Goal: Navigation & Orientation: Find specific page/section

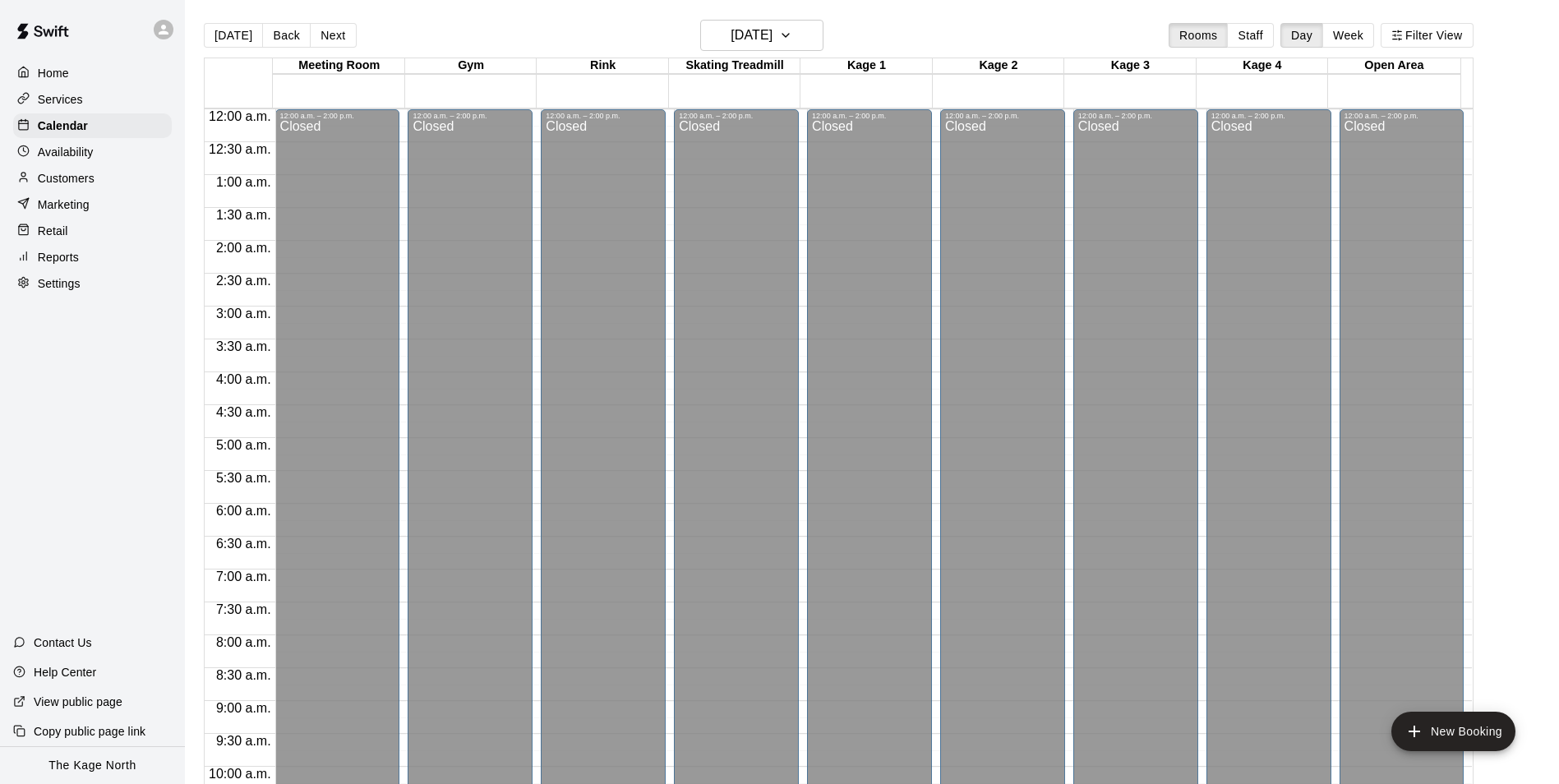
scroll to position [885, 0]
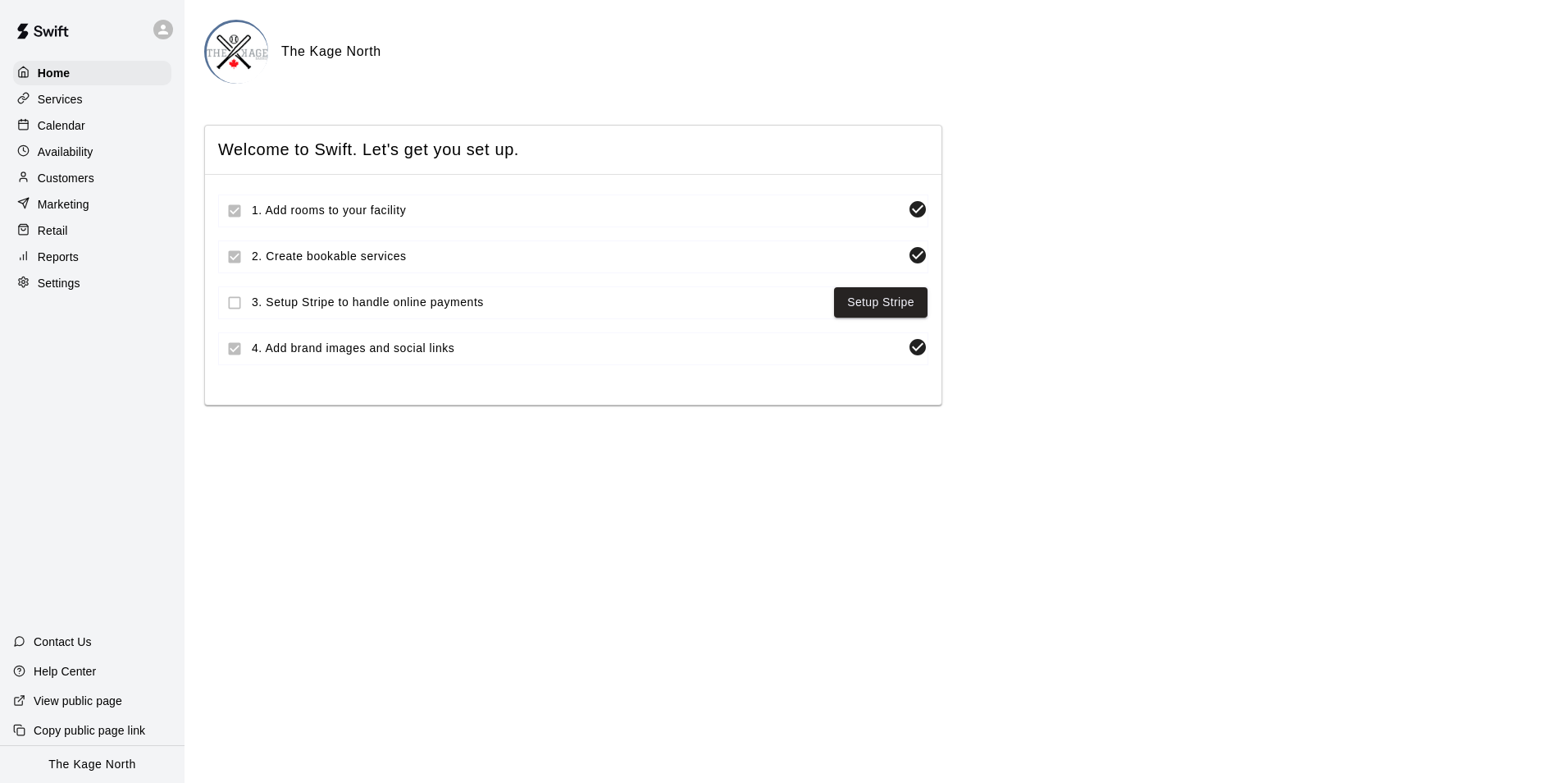
click at [78, 133] on p "Calendar" at bounding box center [61, 125] width 47 height 16
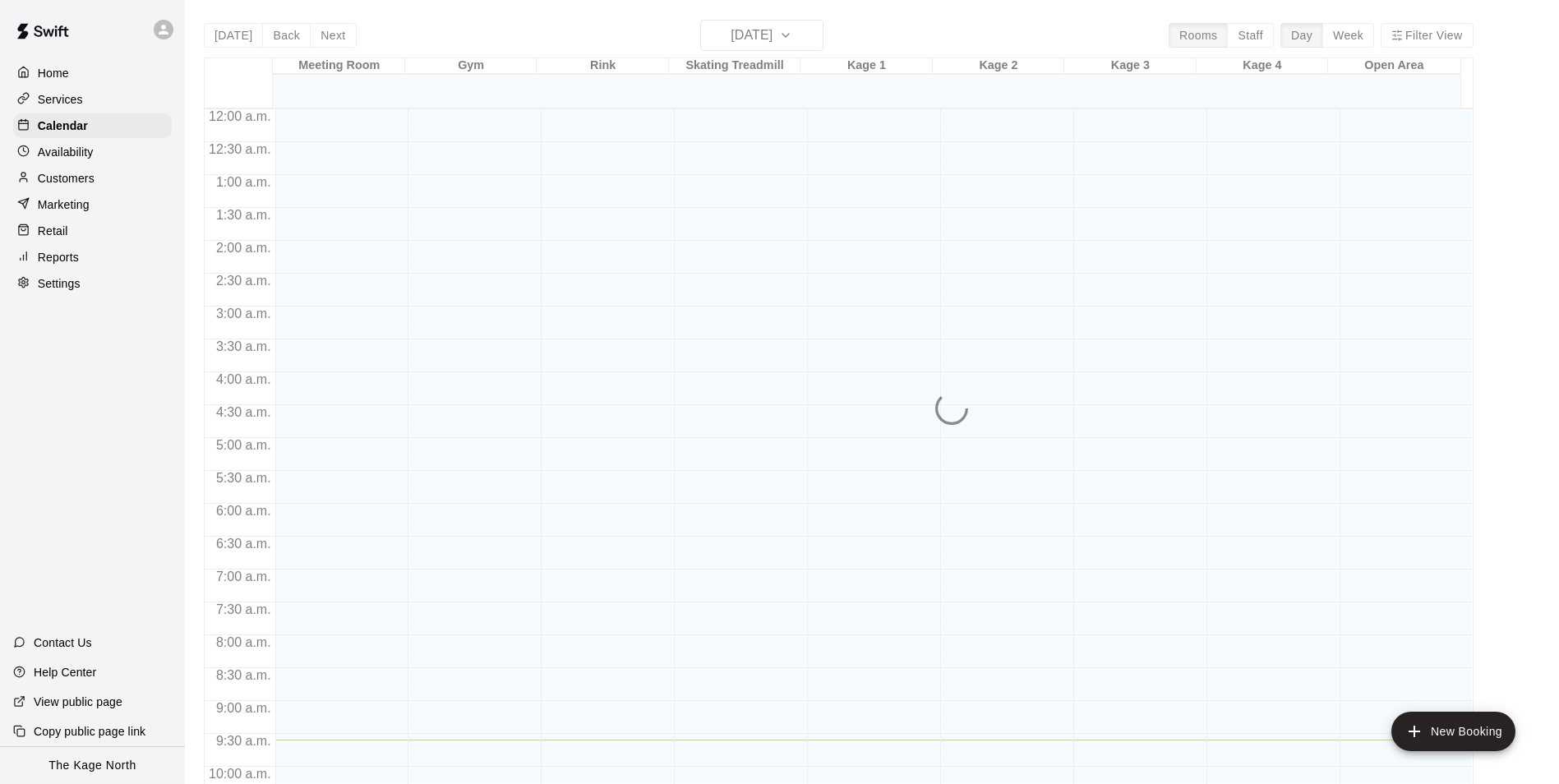
scroll to position [631, 0]
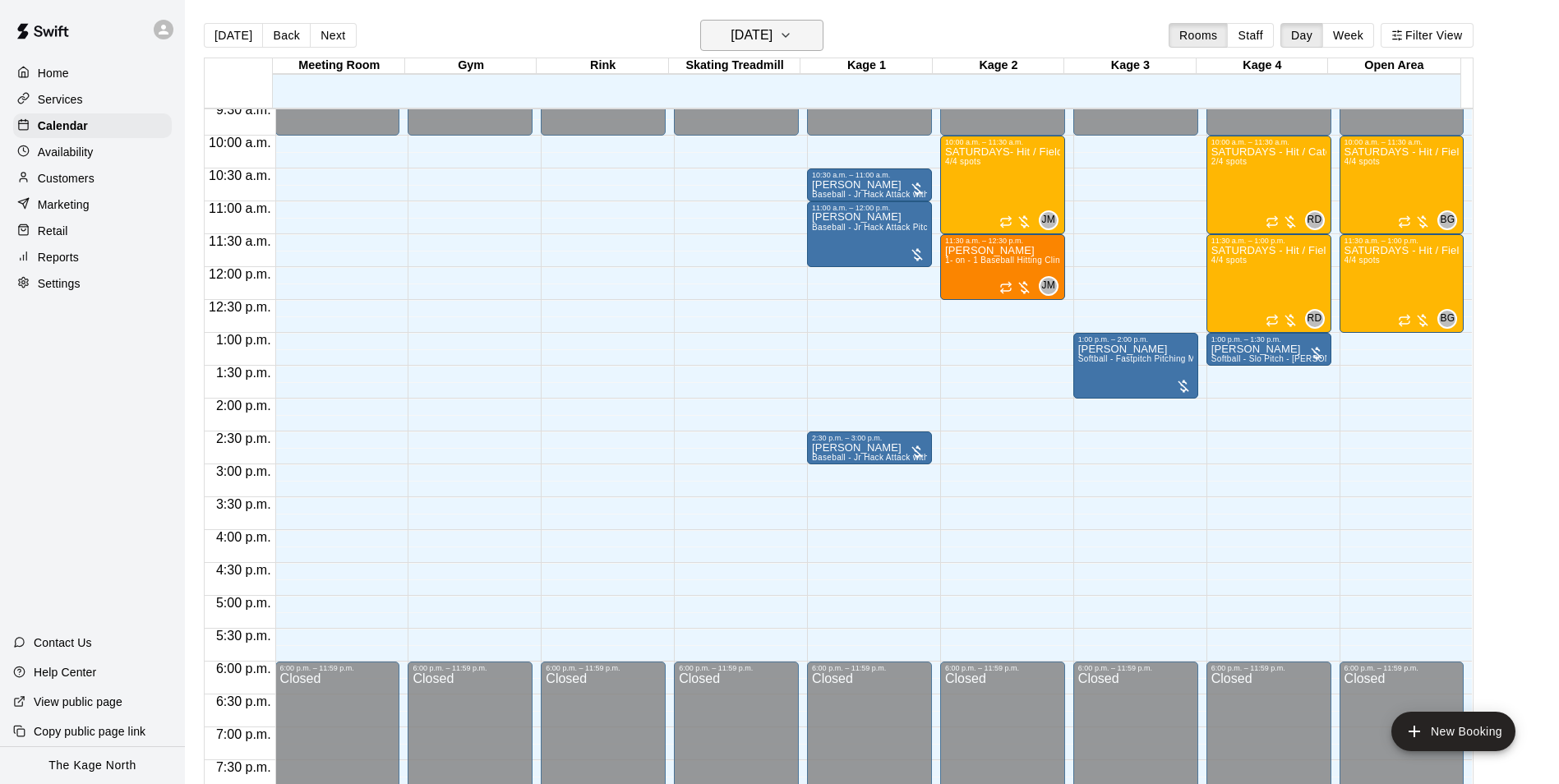
click at [808, 38] on button "[DATE]" at bounding box center [762, 35] width 124 height 31
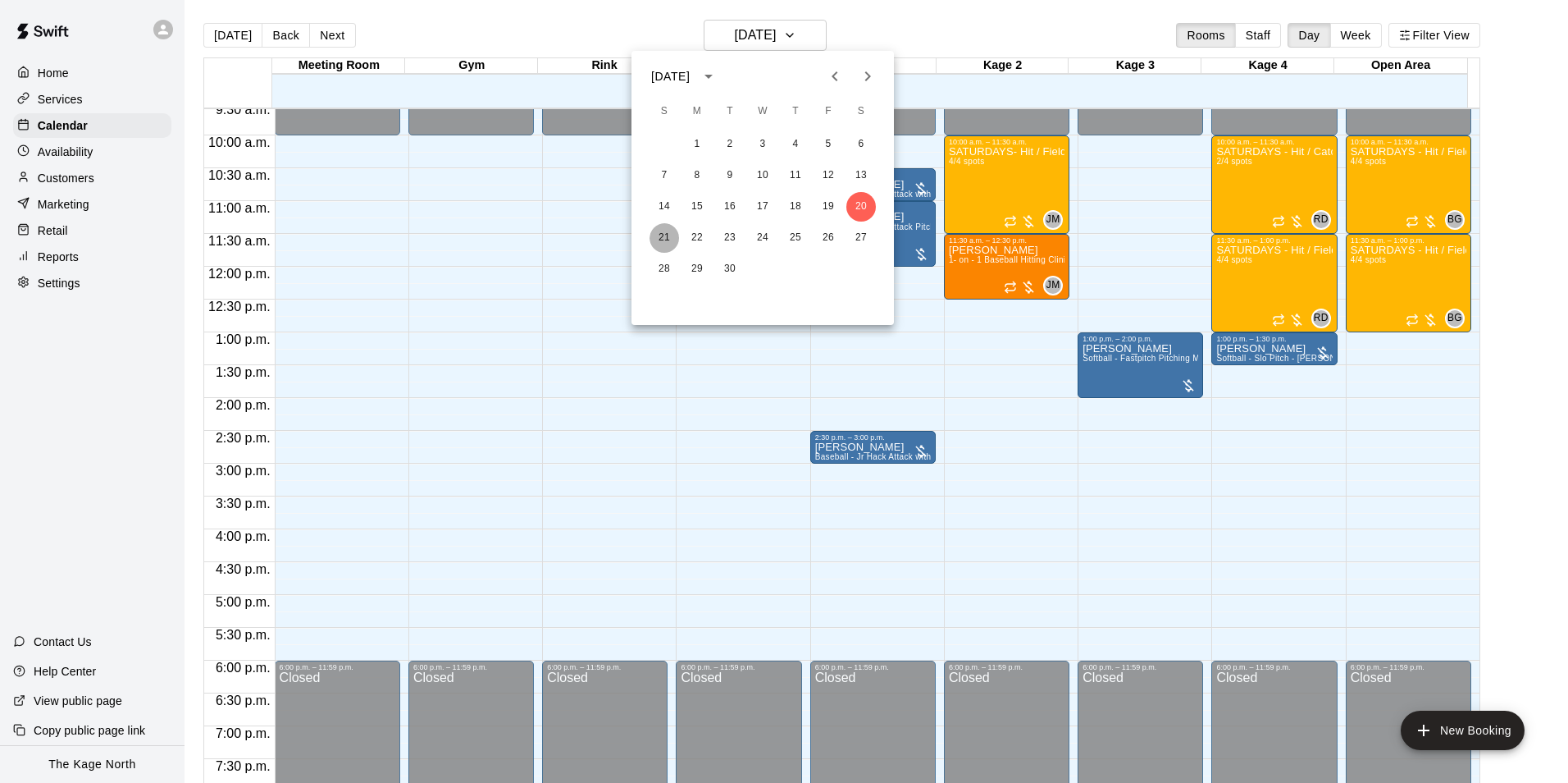
click at [658, 239] on button "21" at bounding box center [664, 237] width 30 height 30
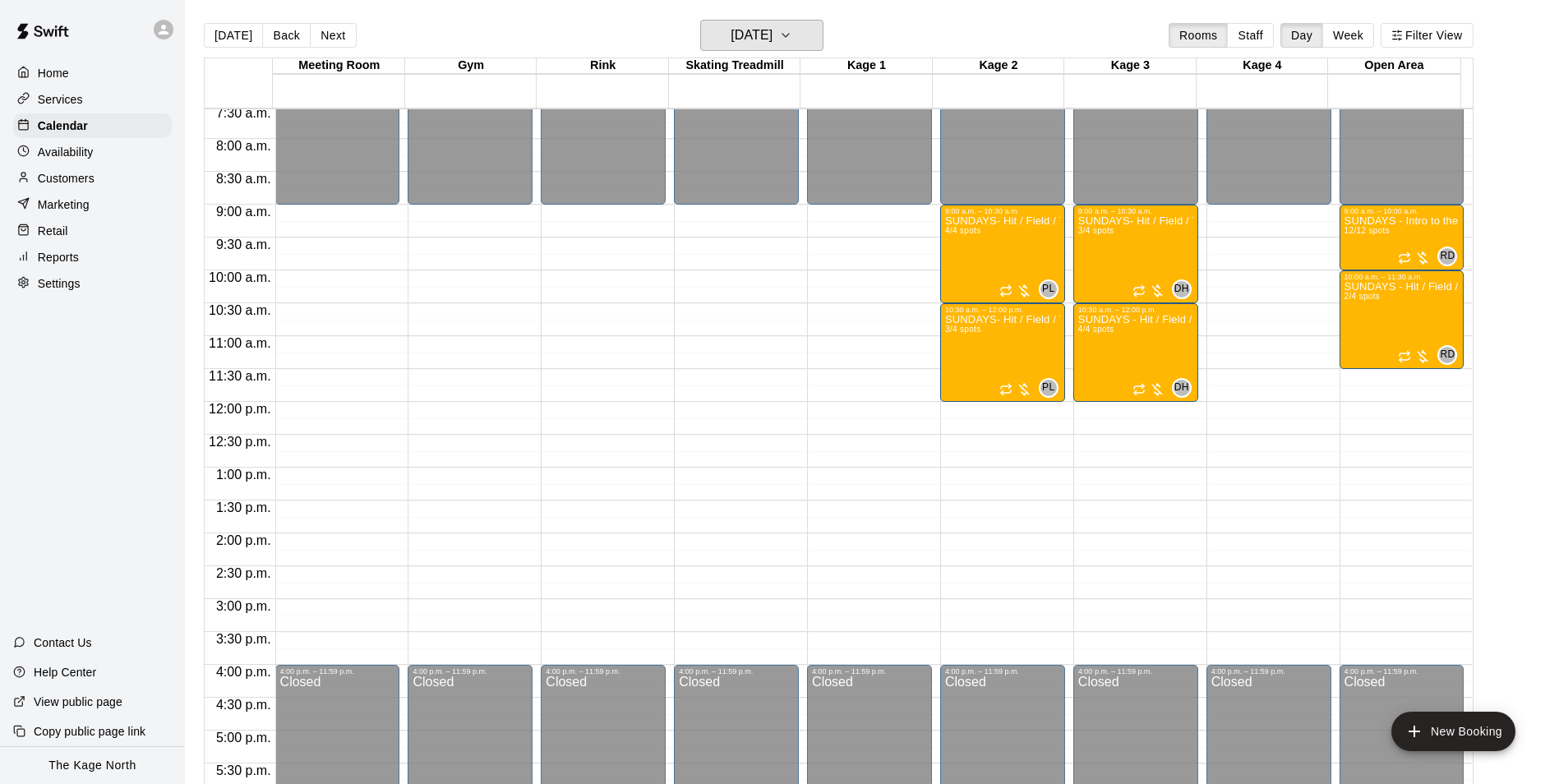
scroll to position [466, 0]
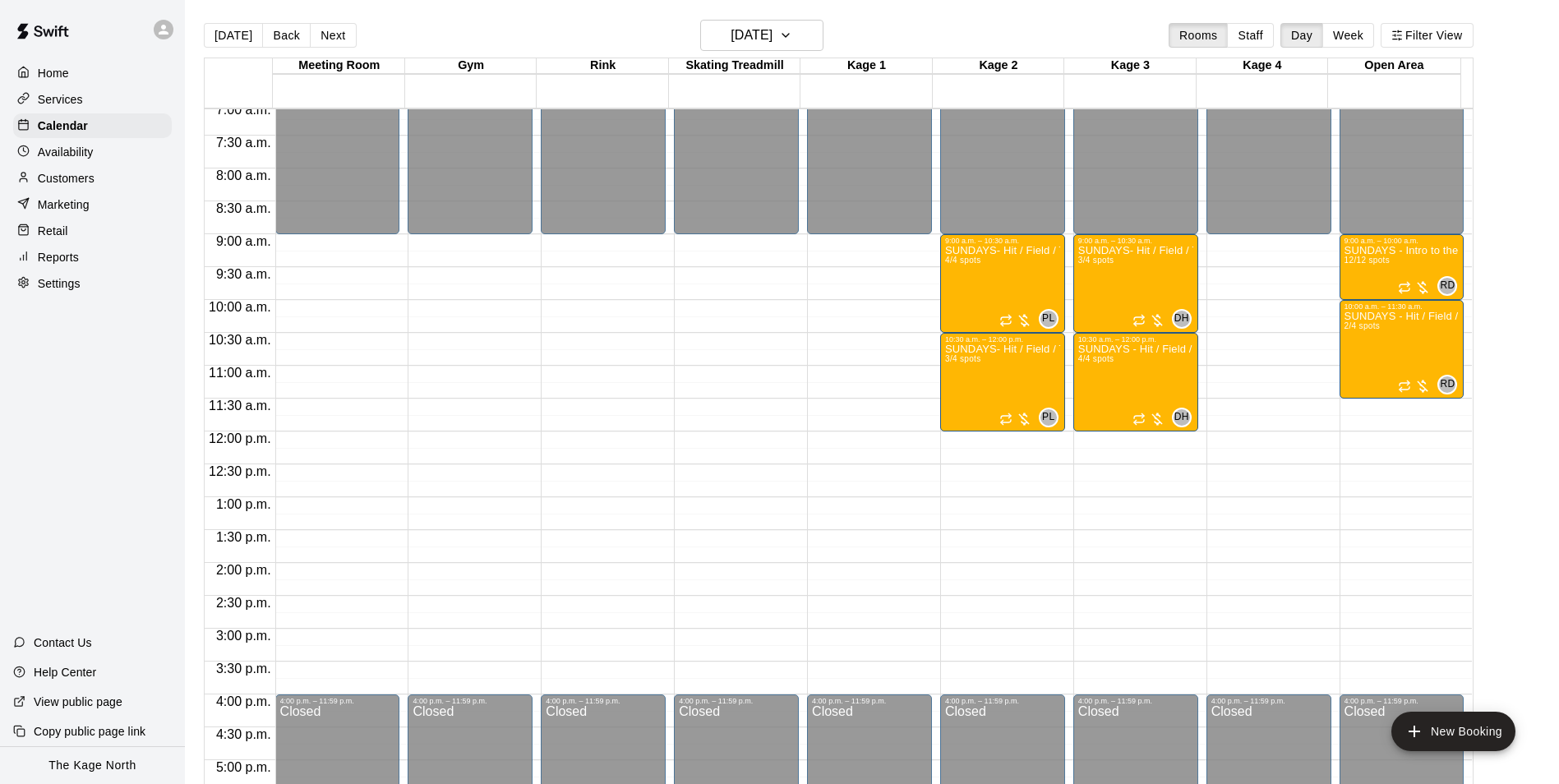
click at [774, 15] on main "[DATE] Back [DATE][DATE] Rooms Staff Day Week Filter View Meeting Room 21 Sun G…" at bounding box center [871, 405] width 1375 height 810
click at [777, 20] on button "[DATE]" at bounding box center [762, 35] width 124 height 31
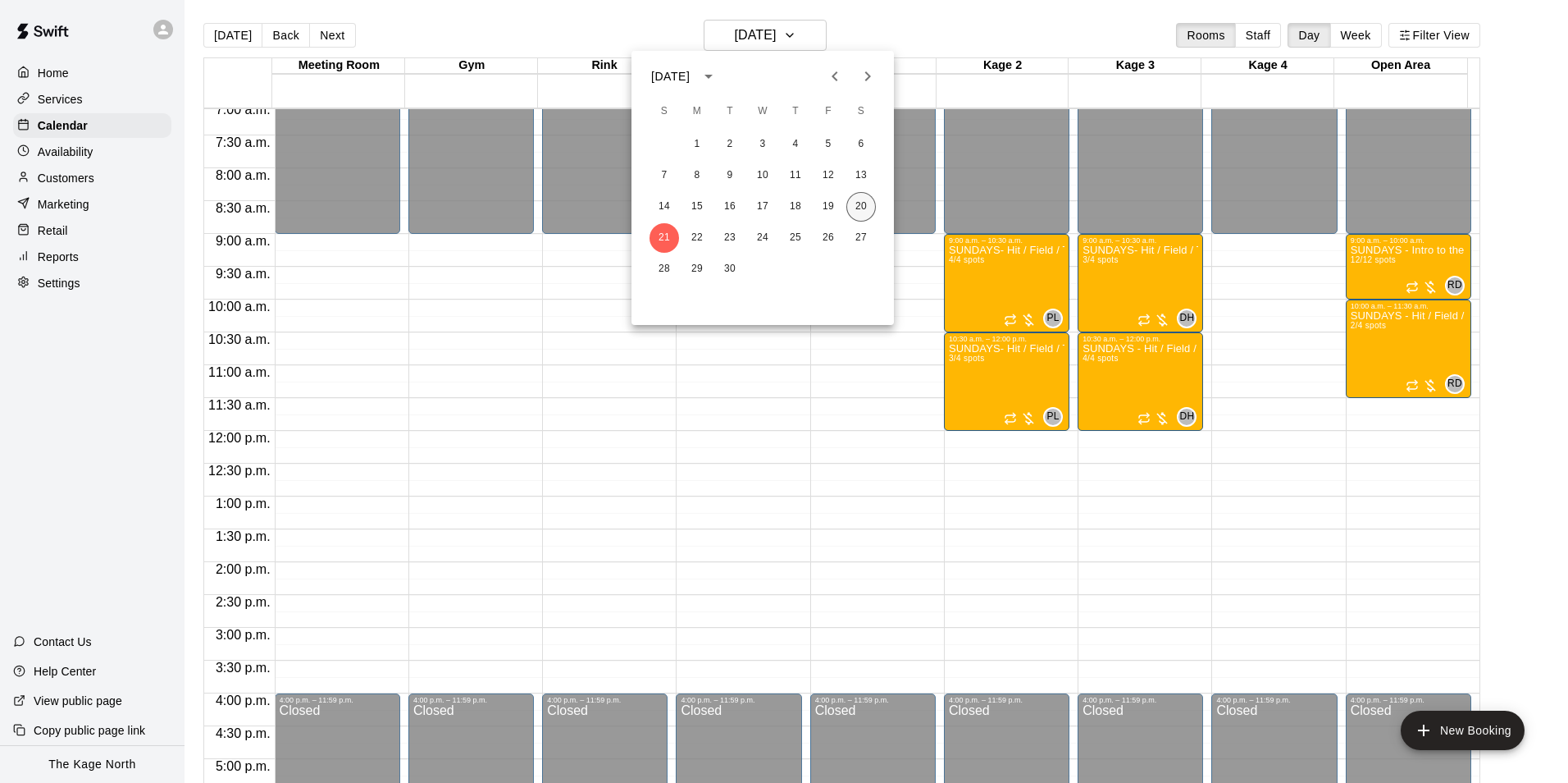
click at [859, 208] on button "20" at bounding box center [861, 206] width 30 height 30
